Goal: Information Seeking & Learning: Compare options

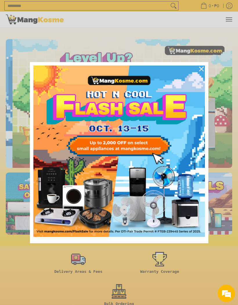
click at [110, 142] on img "Marketing offer form" at bounding box center [118, 151] width 171 height 171
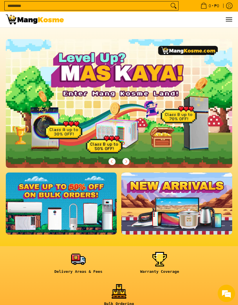
click at [230, 19] on span "Menu" at bounding box center [228, 19] width 7 height 0
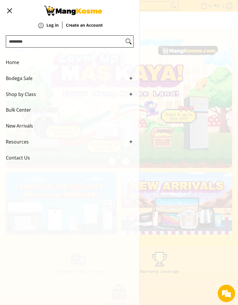
click at [132, 81] on icon "Main Menu" at bounding box center [130, 78] width 5 height 5
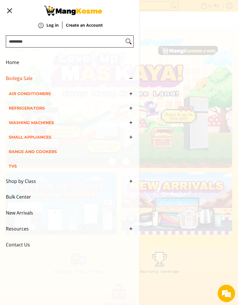
scroll to position [0, 0]
click at [131, 123] on link "Washing Machines" at bounding box center [71, 122] width 125 height 15
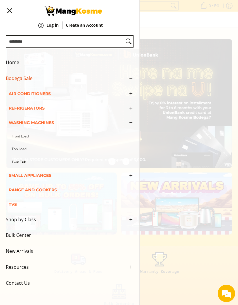
scroll to position [0, 452]
click at [20, 137] on link "Front Load" at bounding box center [73, 136] width 122 height 13
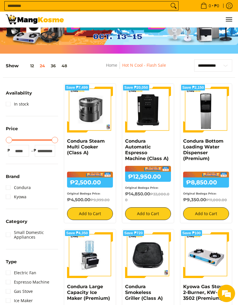
scroll to position [56, 0]
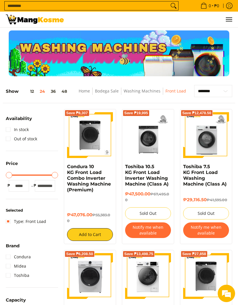
click at [233, 12] on link "Log in" at bounding box center [229, 6] width 12 height 12
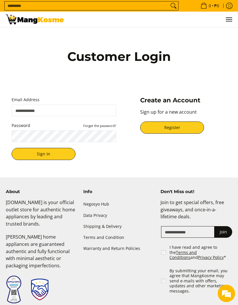
click at [228, 19] on span "Menu" at bounding box center [228, 19] width 7 height 0
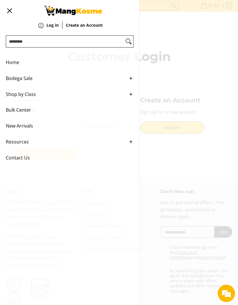
click at [133, 81] on icon "Main Menu" at bounding box center [130, 78] width 5 height 5
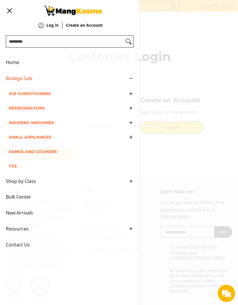
click at [128, 125] on icon "Main Menu" at bounding box center [130, 122] width 5 height 5
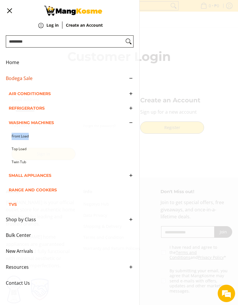
click at [18, 150] on link "Top Load" at bounding box center [73, 149] width 122 height 13
click at [133, 95] on link "Air Conditioners" at bounding box center [71, 93] width 125 height 15
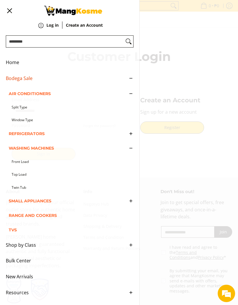
click at [19, 110] on link "Split Type" at bounding box center [73, 107] width 122 height 13
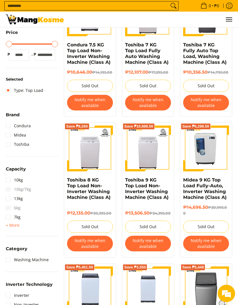
scroll to position [122, 0]
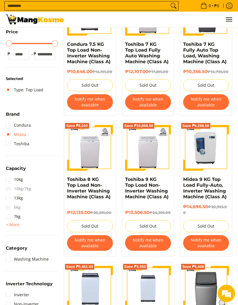
click at [8, 133] on link "Midea" at bounding box center [16, 134] width 20 height 9
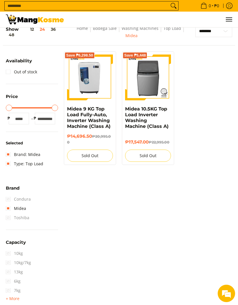
scroll to position [57, 0]
